Goal: Task Accomplishment & Management: Use online tool/utility

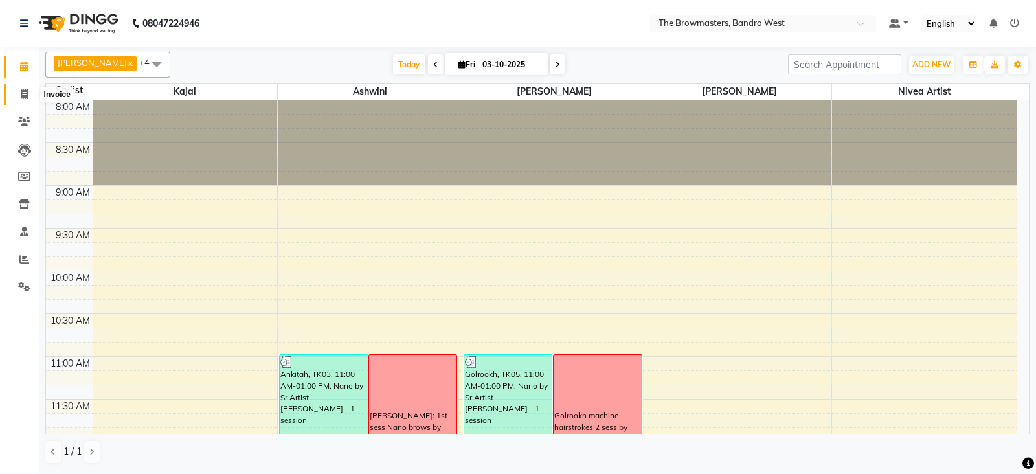
click at [23, 95] on icon at bounding box center [24, 94] width 7 height 10
select select "6949"
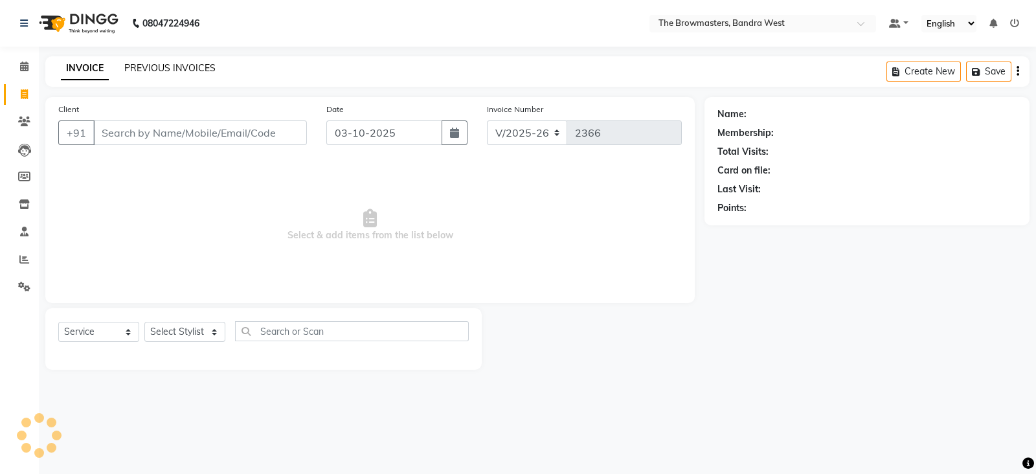
select select "package"
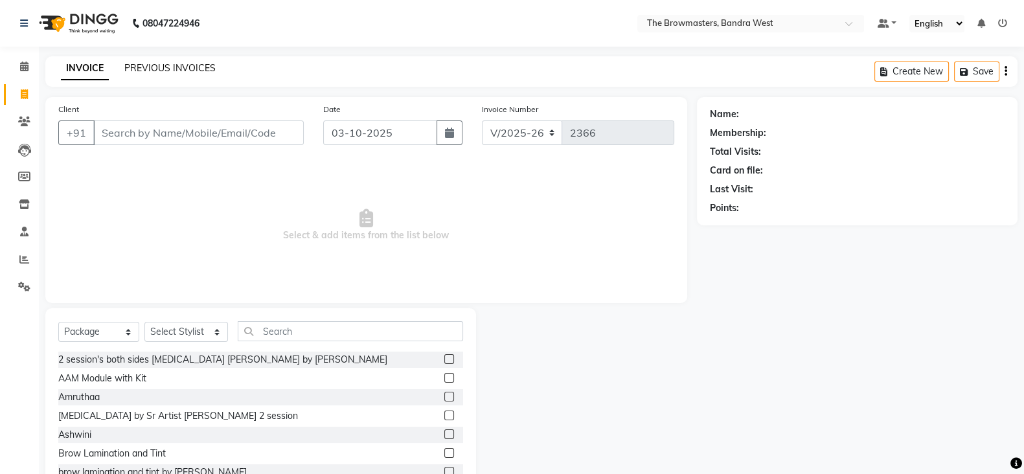
click at [178, 72] on link "PREVIOUS INVOICES" at bounding box center [169, 68] width 91 height 12
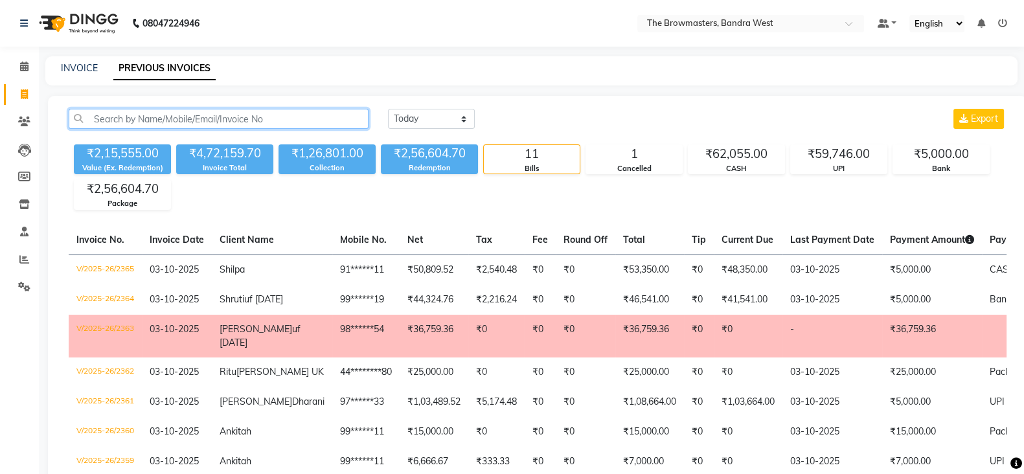
click at [165, 121] on input "text" at bounding box center [219, 119] width 300 height 20
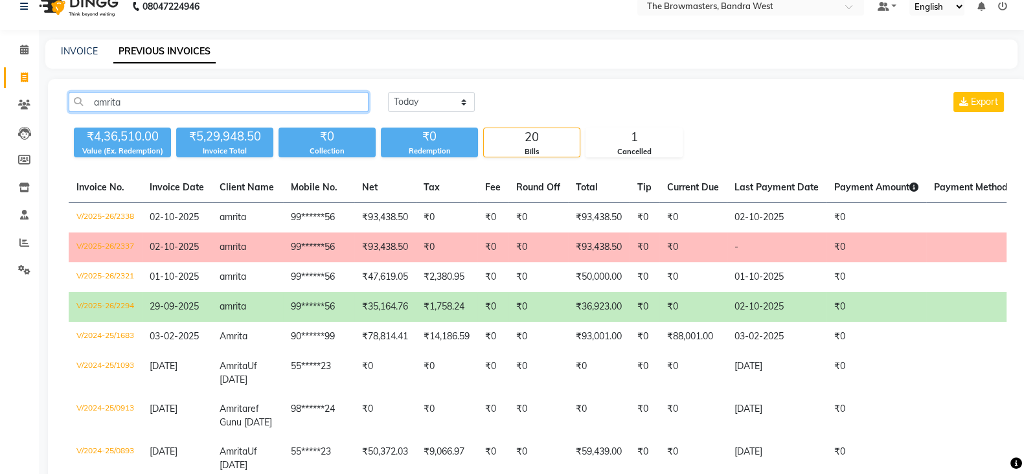
scroll to position [17, 0]
type input "amrita"
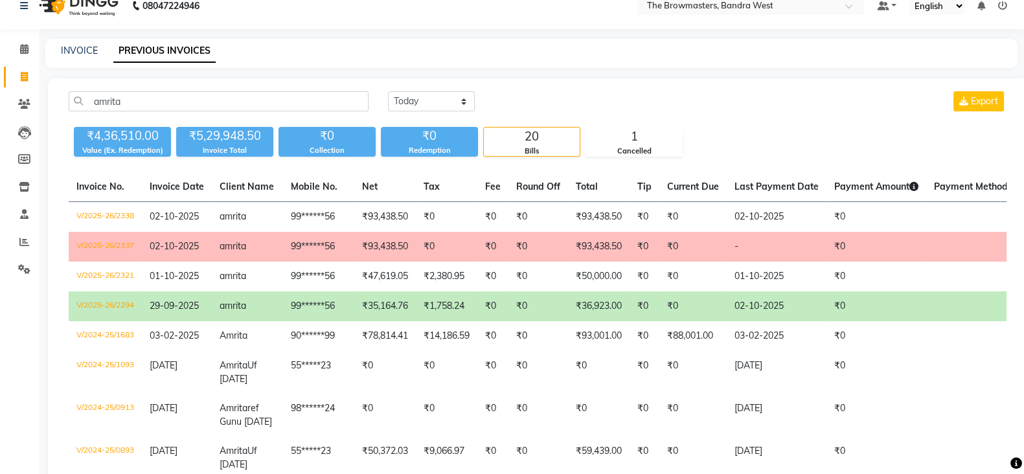
click at [389, 306] on td "₹35,164.76" at bounding box center [385, 306] width 62 height 30
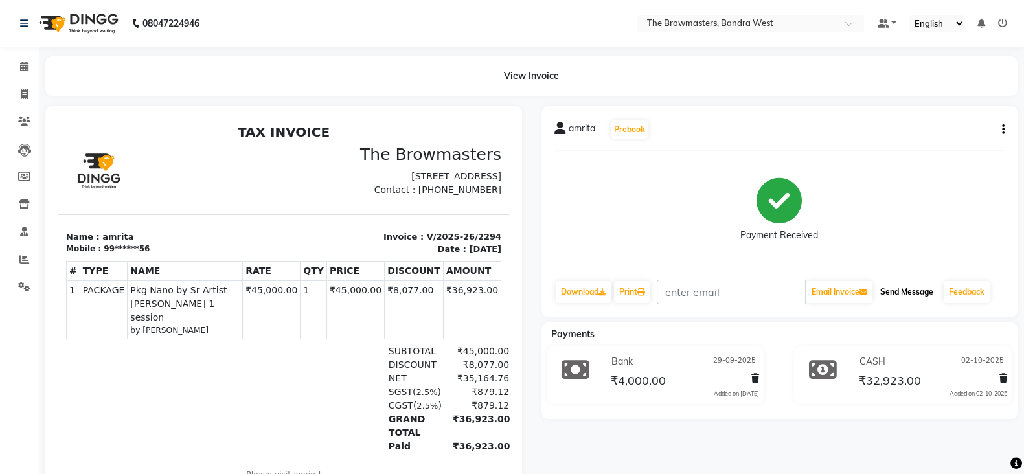
click at [904, 291] on button "Send Message" at bounding box center [906, 292] width 63 height 22
